Goal: Information Seeking & Learning: Learn about a topic

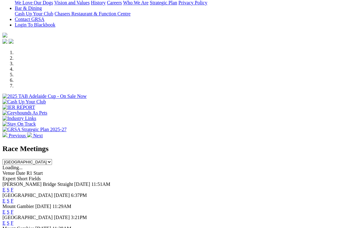
scroll to position [144, 0]
click at [216, 192] on div "Angle Park 21 Aug 25 6:37PM E S F" at bounding box center [175, 197] width 346 height 11
click at [14, 198] on link "F" at bounding box center [12, 200] width 3 height 5
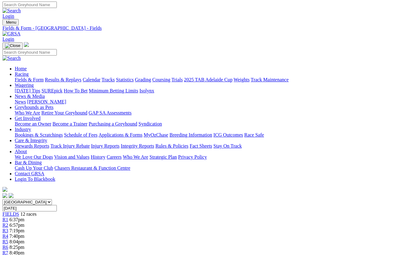
scroll to position [1, 0]
click at [100, 77] on link "Calendar" at bounding box center [92, 79] width 18 height 5
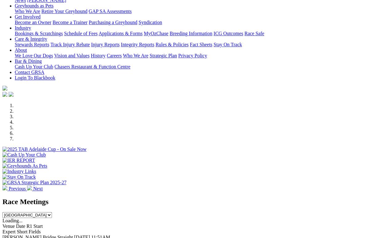
scroll to position [92, 0]
